Goal: Find specific page/section: Find specific page/section

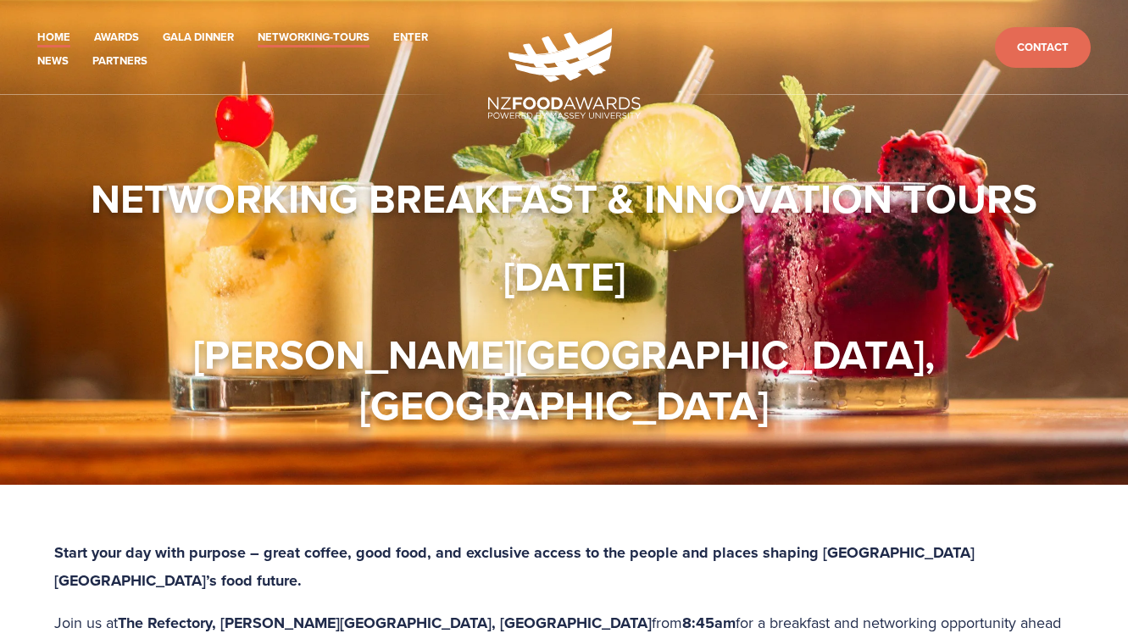
click at [47, 36] on link "Home" at bounding box center [53, 38] width 33 height 20
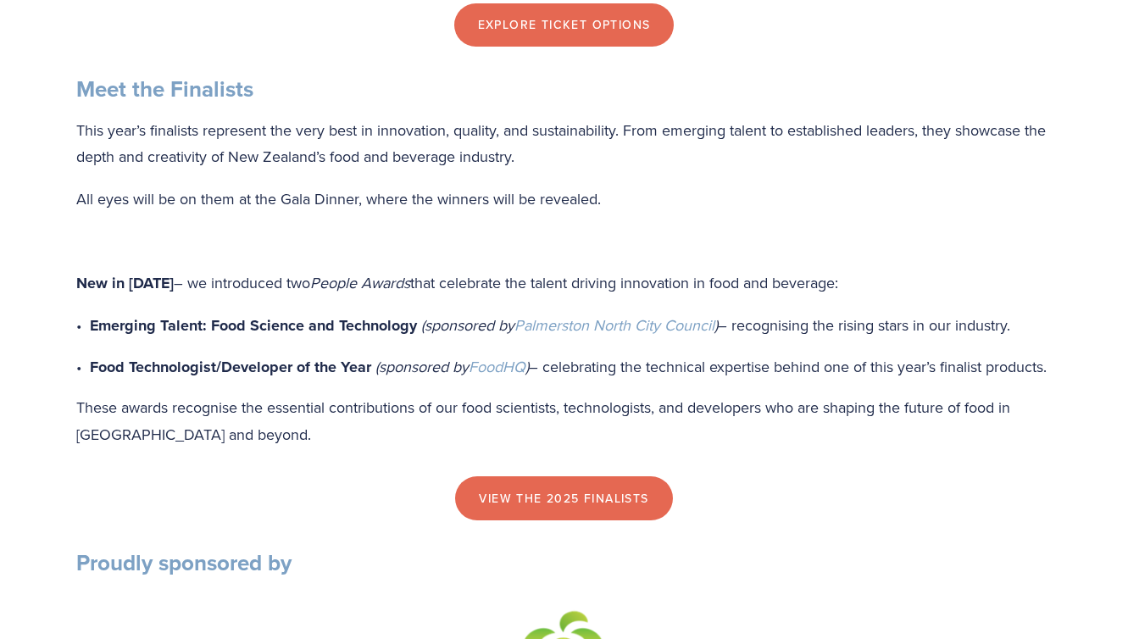
scroll to position [1602, 0]
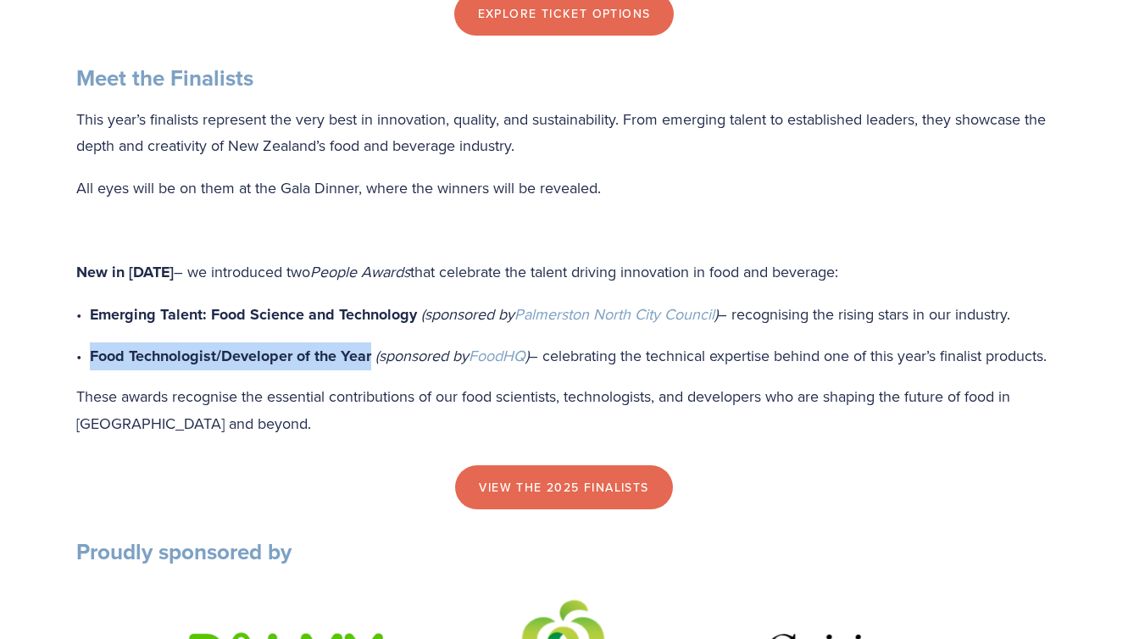
drag, startPoint x: 90, startPoint y: 379, endPoint x: 369, endPoint y: 370, distance: 279.1
click at [369, 367] on strong "Food Technologist/Developer of the Year" at bounding box center [230, 356] width 281 height 22
copy strong "Food Technologist/Developer of the Year"
drag, startPoint x: 348, startPoint y: 381, endPoint x: 3, endPoint y: 359, distance: 344.9
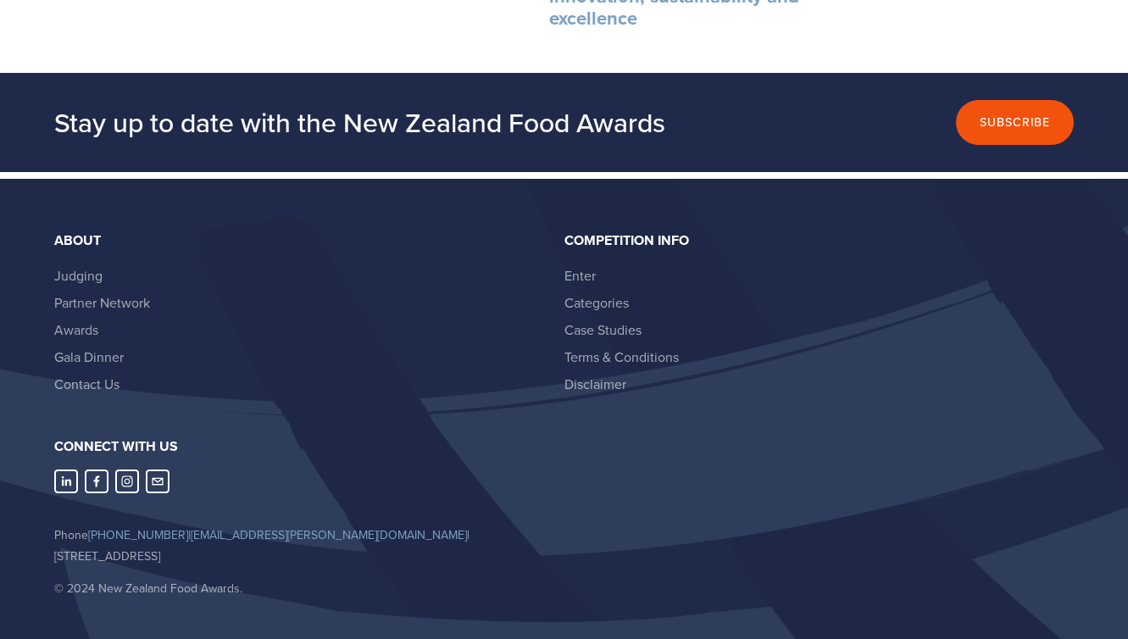
scroll to position [4917, 0]
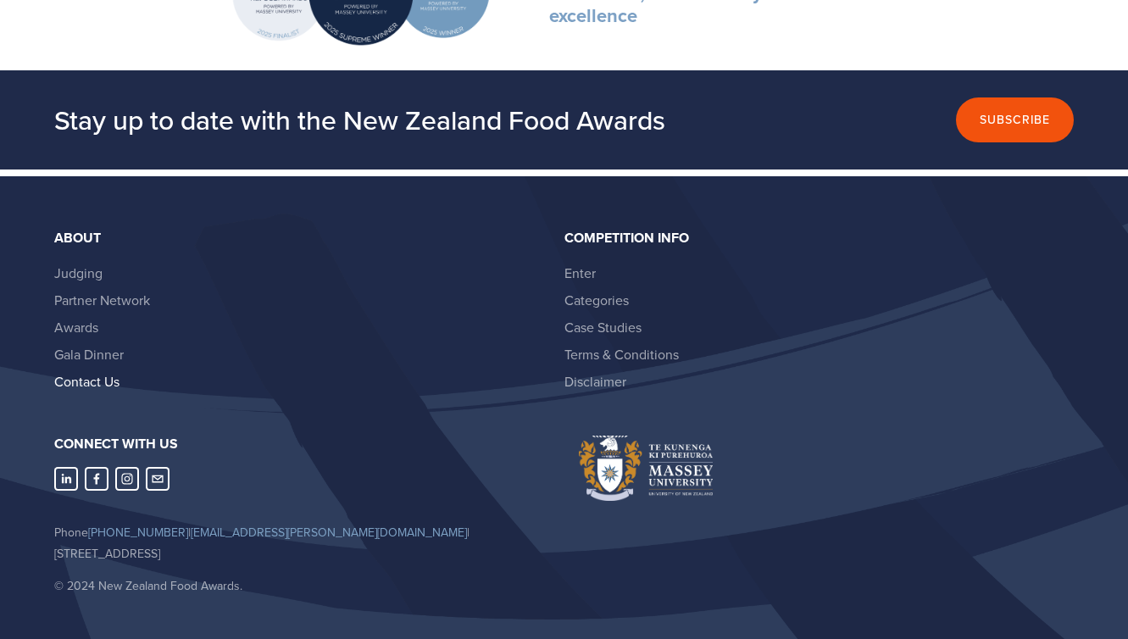
click at [98, 382] on link "Contact Us" at bounding box center [86, 381] width 65 height 19
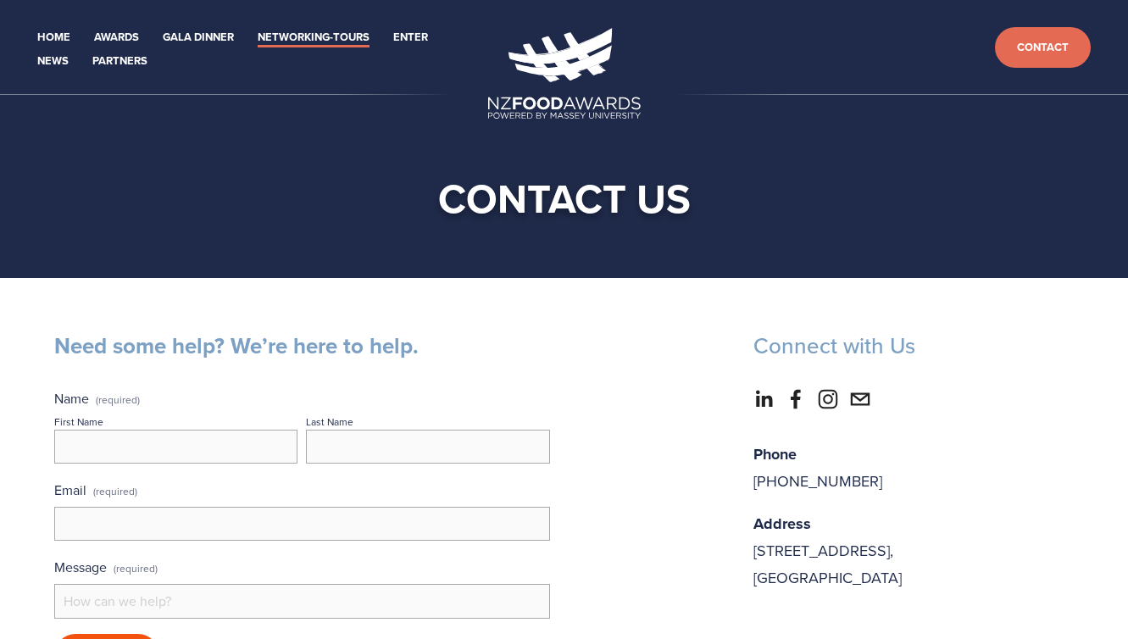
click at [327, 34] on link "Networking-Tours" at bounding box center [314, 38] width 112 height 20
